Goal: Information Seeking & Learning: Learn about a topic

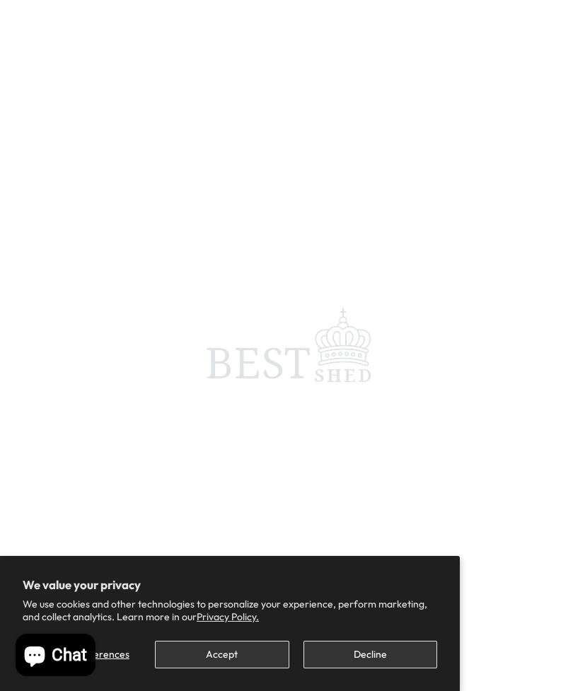
click at [386, 655] on button "Decline" at bounding box center [371, 655] width 134 height 28
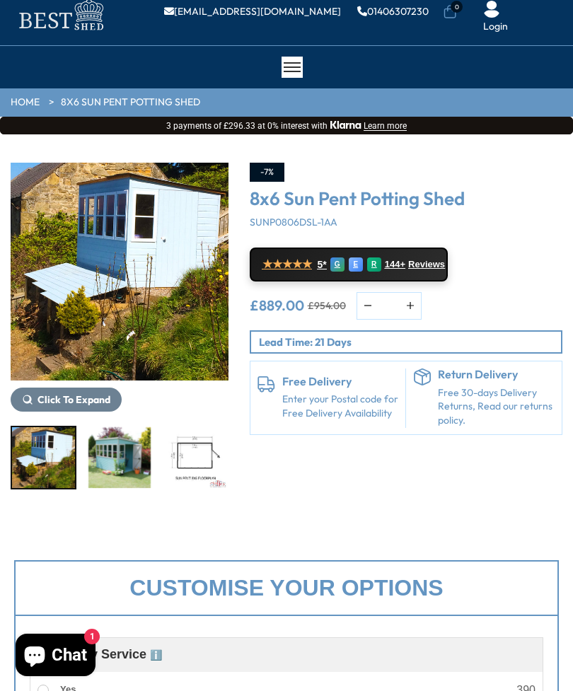
scroll to position [41, 0]
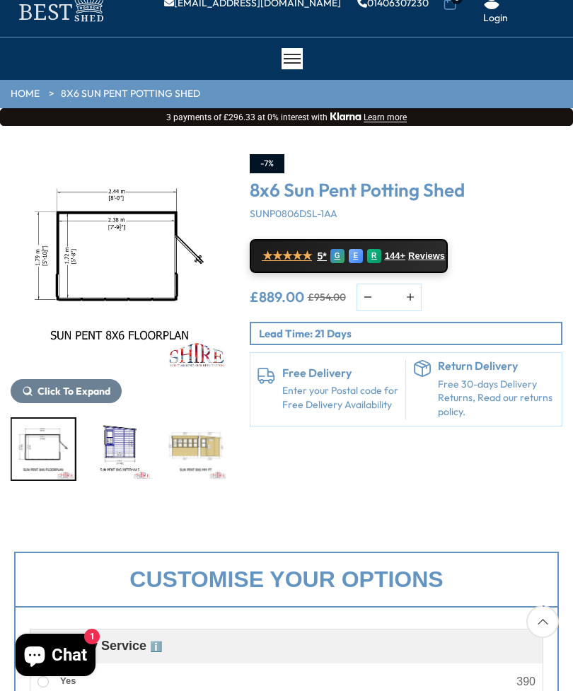
click at [196, 451] on img "5 / 10" at bounding box center [195, 449] width 63 height 61
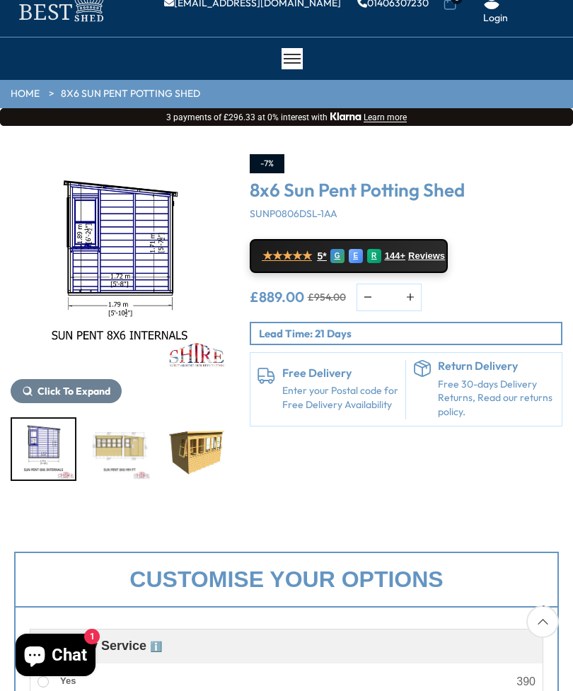
click at [127, 450] on img "5 / 10" at bounding box center [119, 449] width 63 height 61
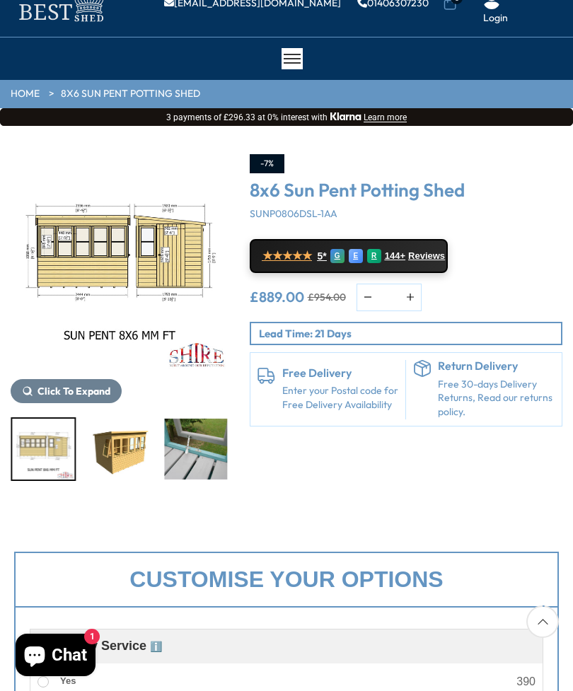
click at [133, 449] on img "6 / 10" at bounding box center [119, 449] width 63 height 61
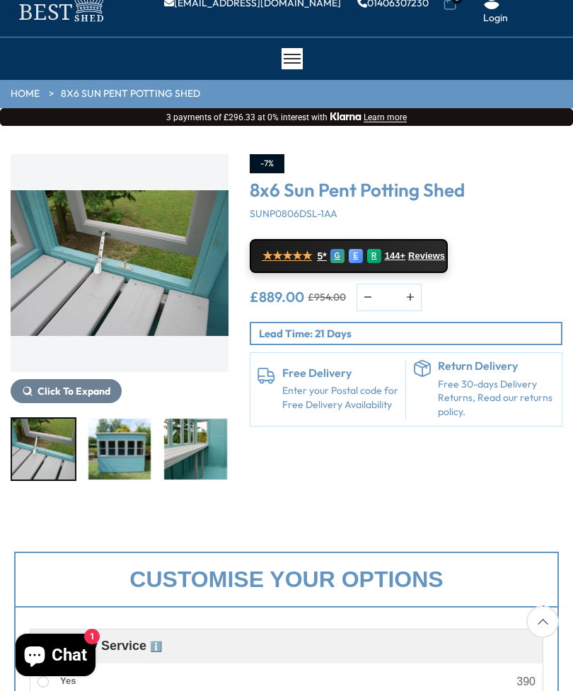
click at [202, 458] on img "9 / 10" at bounding box center [195, 449] width 63 height 61
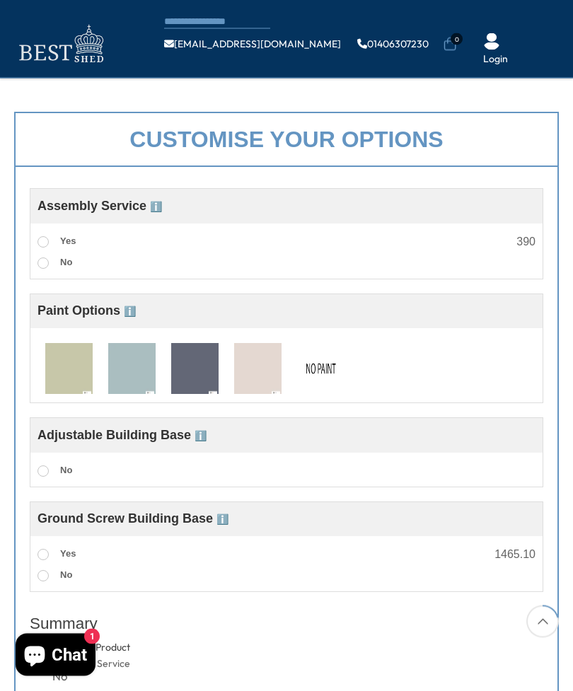
scroll to position [403, 0]
click at [73, 379] on img at bounding box center [68, 369] width 47 height 52
click at [134, 376] on img at bounding box center [131, 369] width 47 height 52
click at [195, 376] on img at bounding box center [194, 369] width 47 height 52
click at [263, 376] on img at bounding box center [257, 369] width 47 height 52
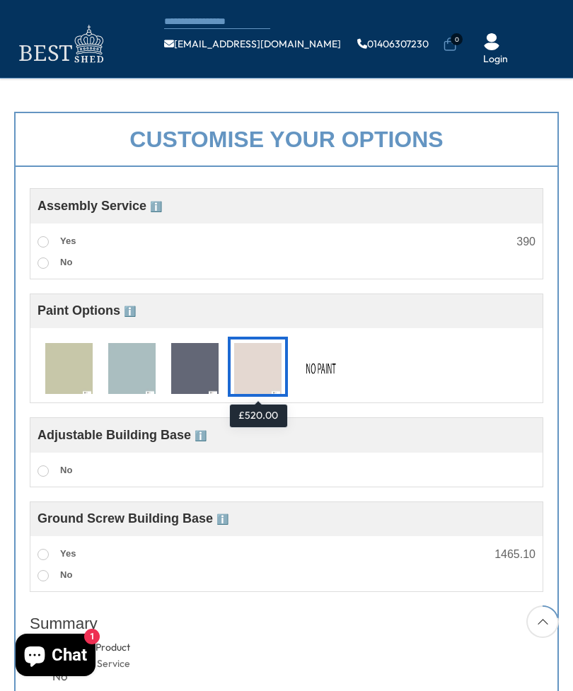
click at [329, 377] on img at bounding box center [320, 369] width 47 height 52
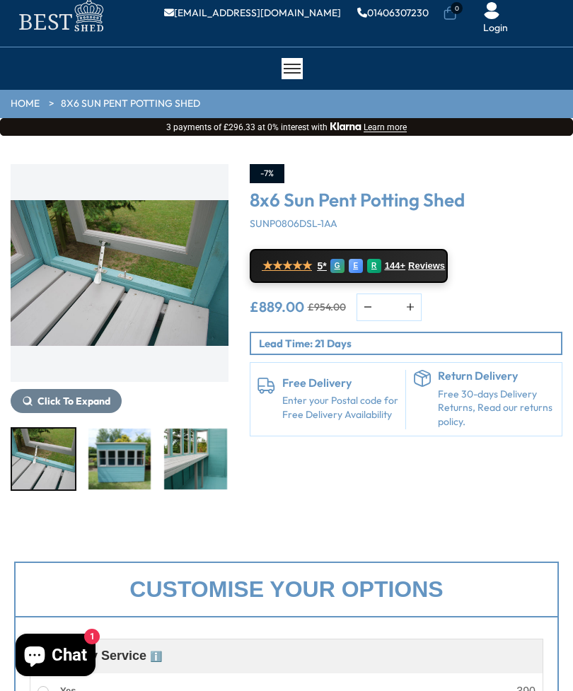
scroll to position [33, 0]
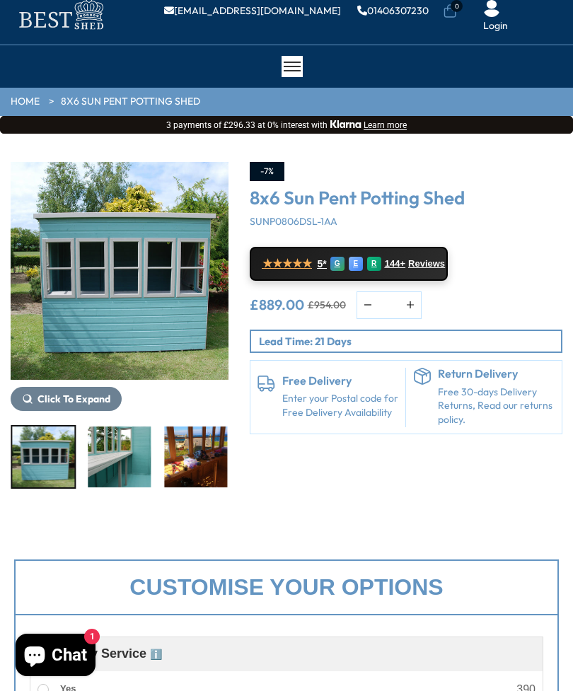
click at [127, 463] on img "9 / 10" at bounding box center [119, 457] width 63 height 61
click at [197, 465] on img "10 / 10" at bounding box center [195, 457] width 63 height 61
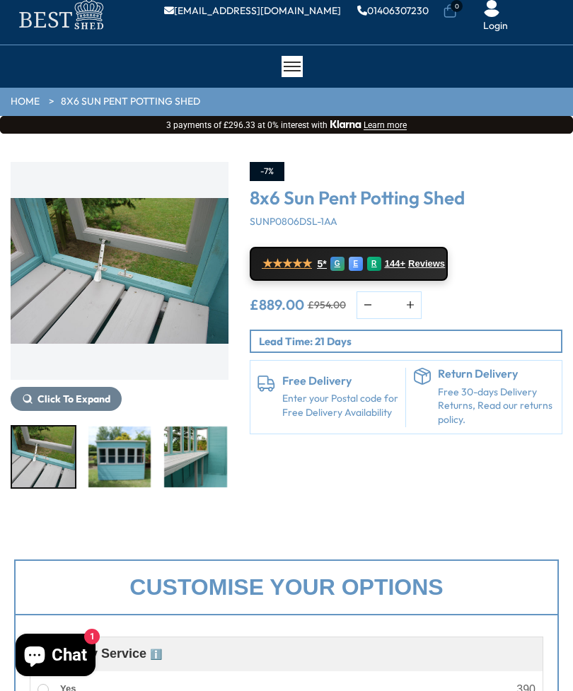
click at [117, 458] on img "8 / 10" at bounding box center [119, 457] width 63 height 61
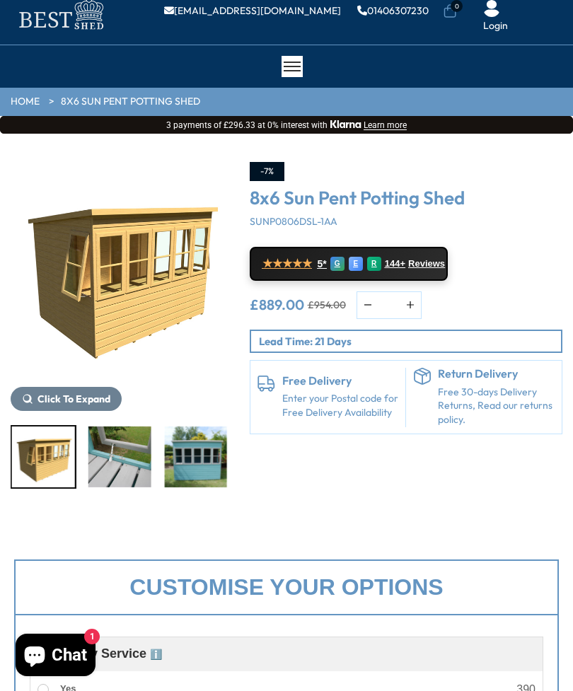
click at [52, 449] on img "6 / 10" at bounding box center [43, 457] width 63 height 61
